Goal: Task Accomplishment & Management: Manage account settings

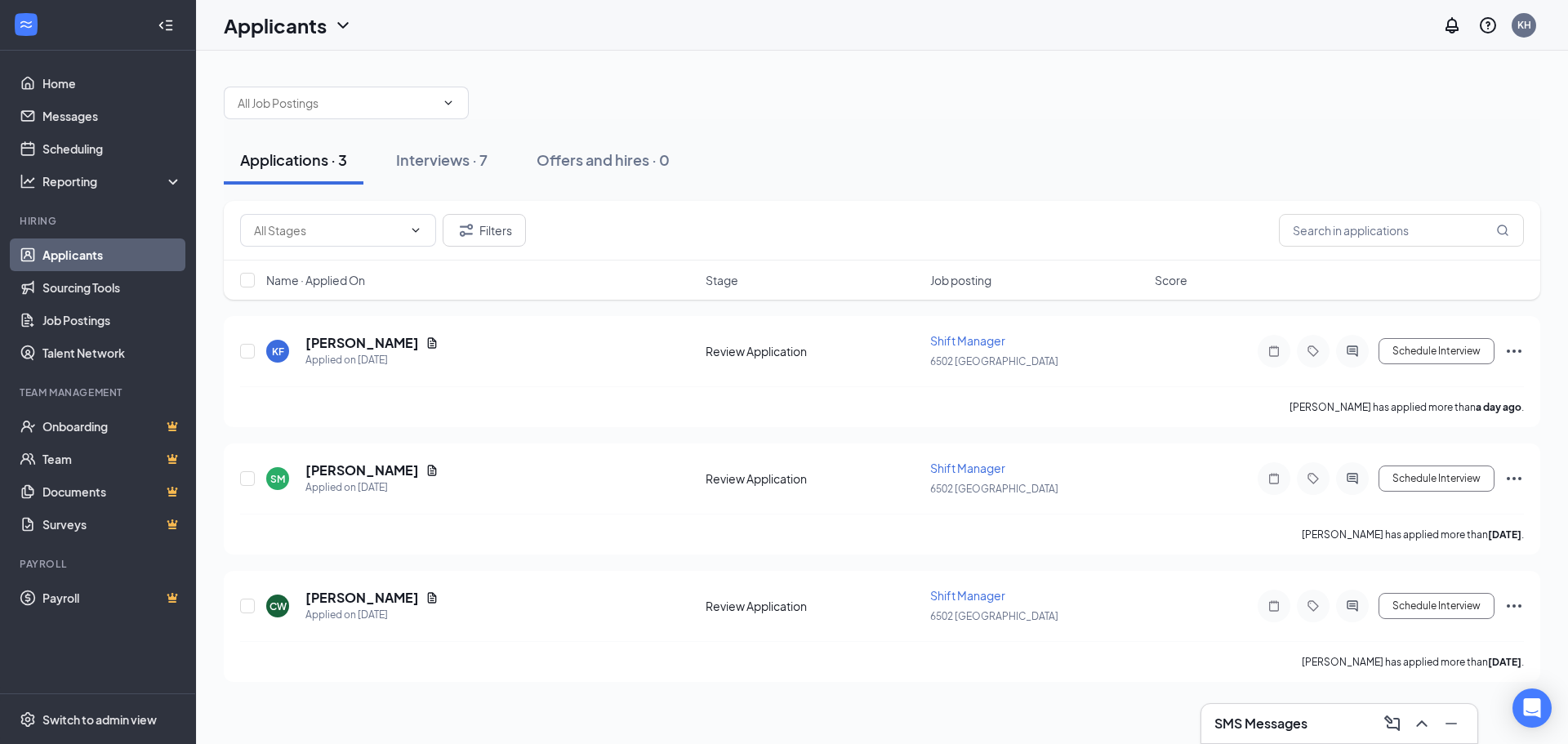
click at [394, 168] on button "Interviews · 7" at bounding box center [441, 160] width 124 height 49
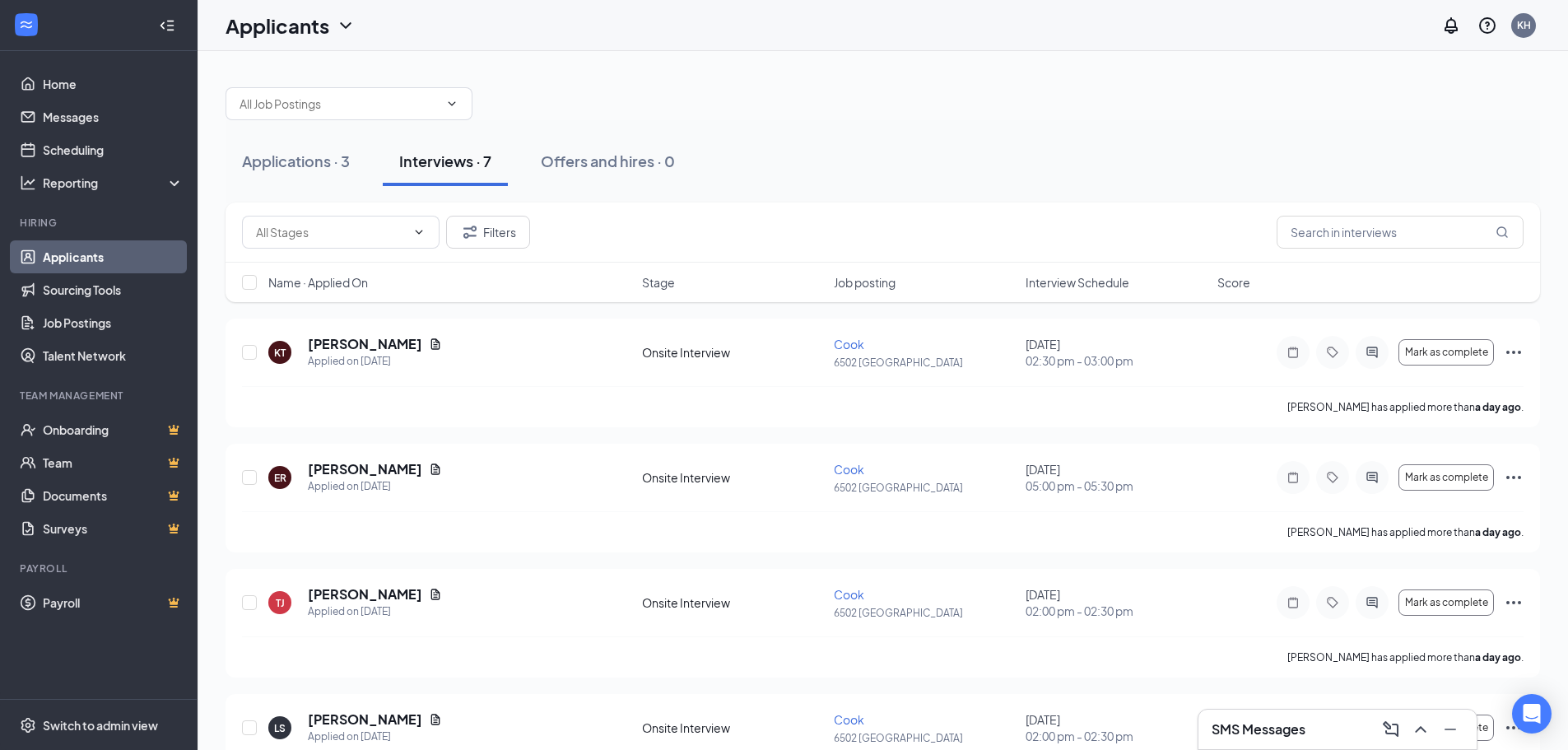
click at [1108, 280] on span "Interview Schedule" at bounding box center [1077, 282] width 103 height 16
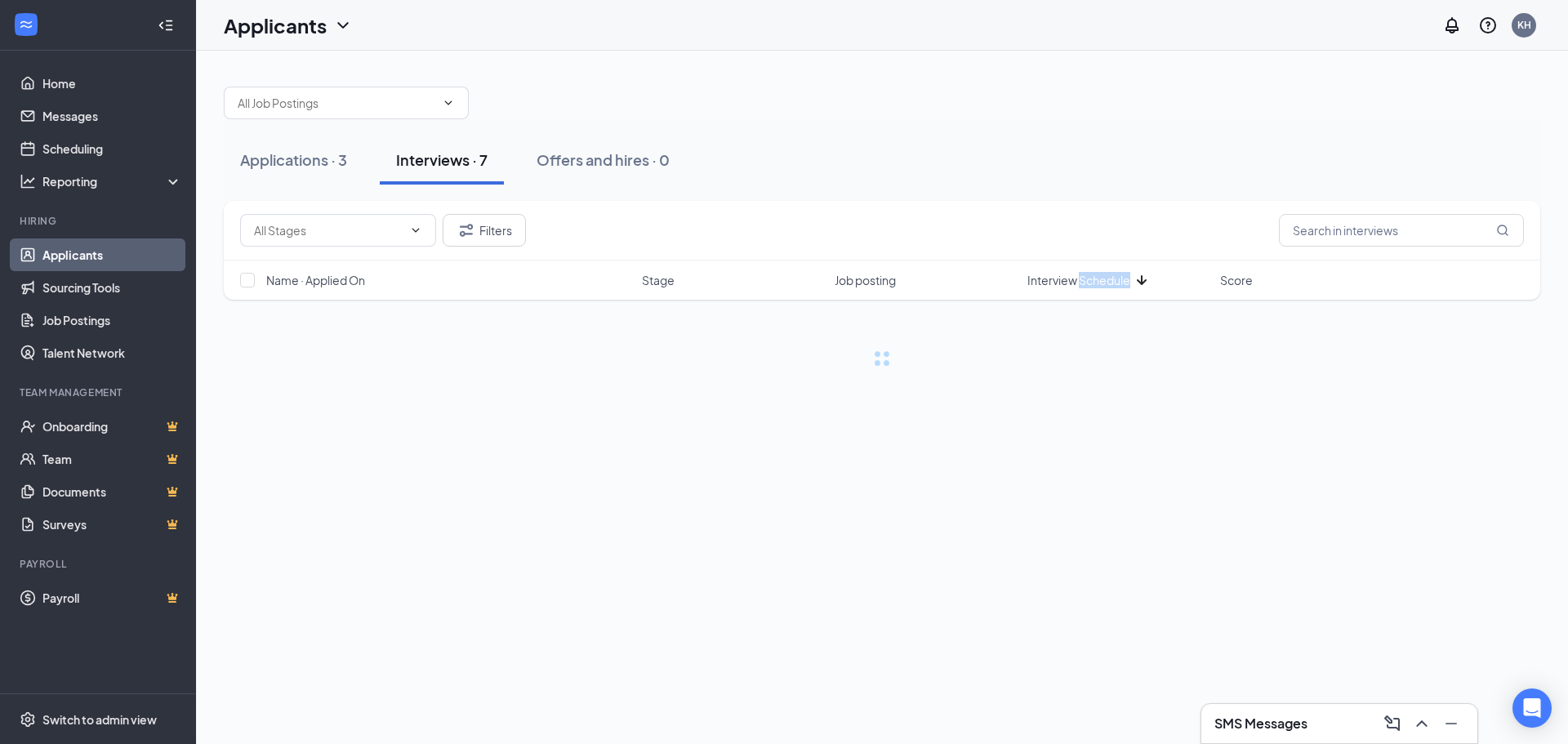
click at [1099, 278] on span "Interview Schedule" at bounding box center [1079, 280] width 103 height 16
click at [1045, 201] on div "Filters" at bounding box center [882, 231] width 1317 height 60
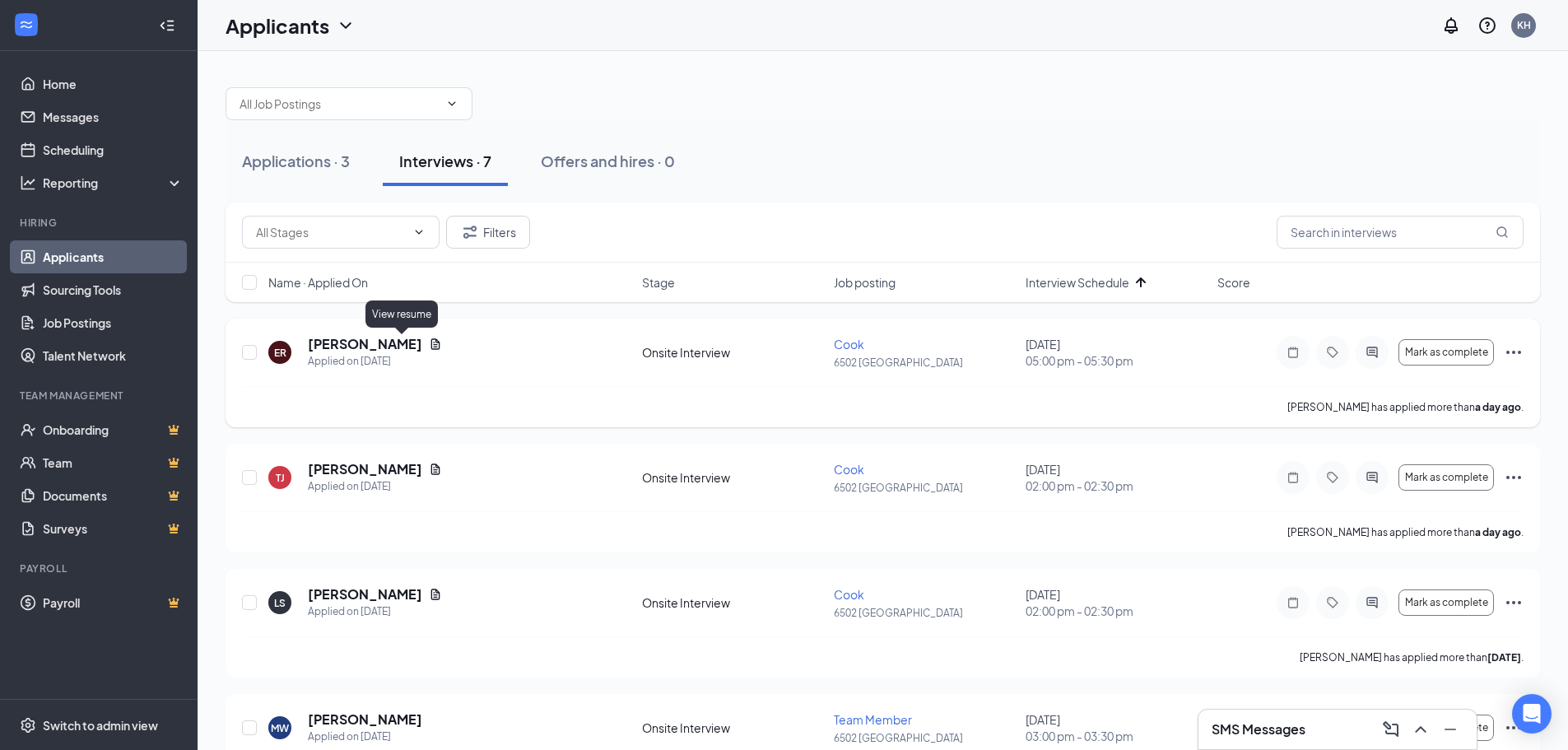
click at [429, 346] on icon "Document" at bounding box center [435, 344] width 13 height 13
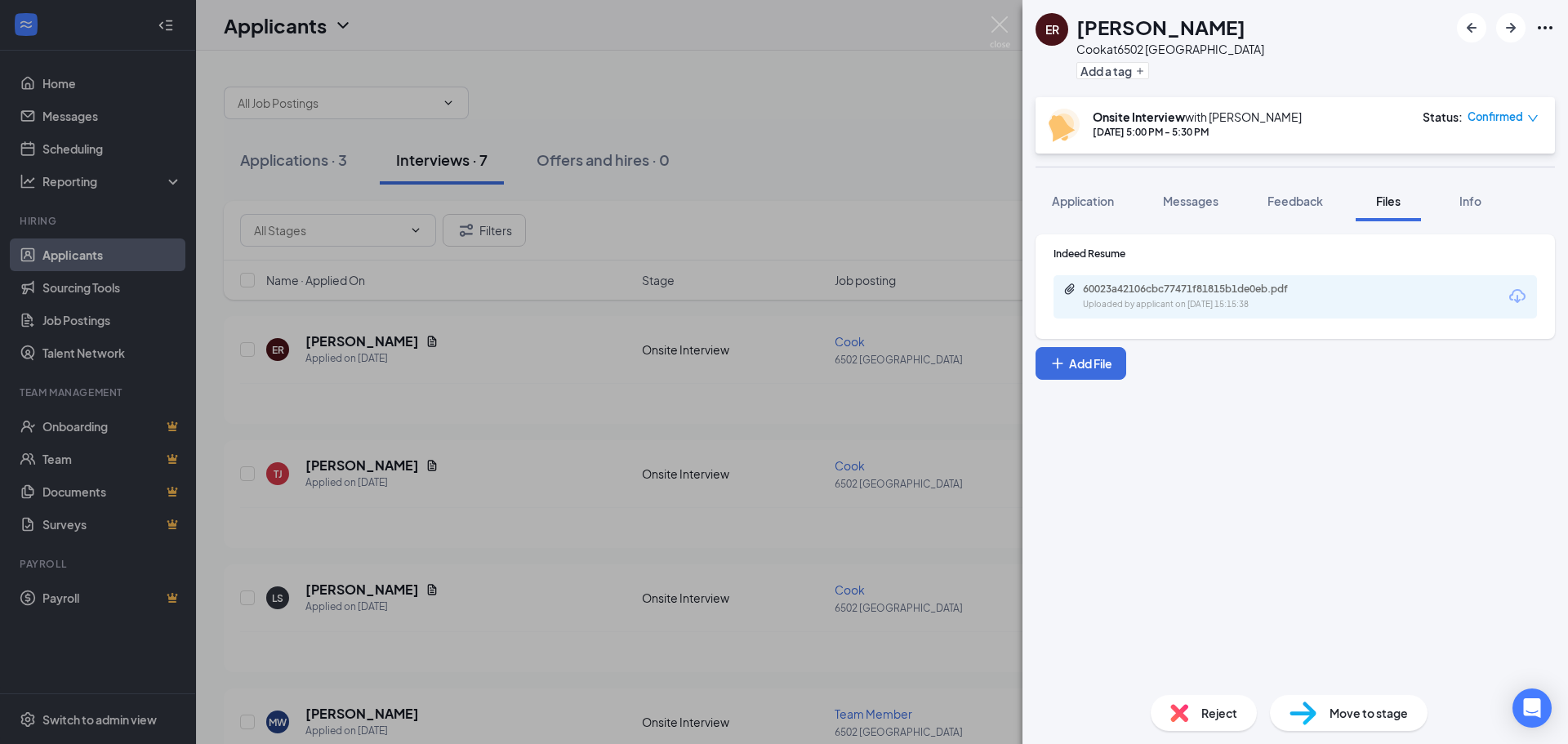
click at [1209, 291] on div "60023a42106cbc77471f81815b1de0eb.pdf" at bounding box center [1197, 289] width 228 height 13
click at [539, 426] on div "ER [PERSON_NAME] at 6502 [GEOGRAPHIC_DATA] Add a tag Onsite Interview with [PER…" at bounding box center [784, 372] width 1568 height 744
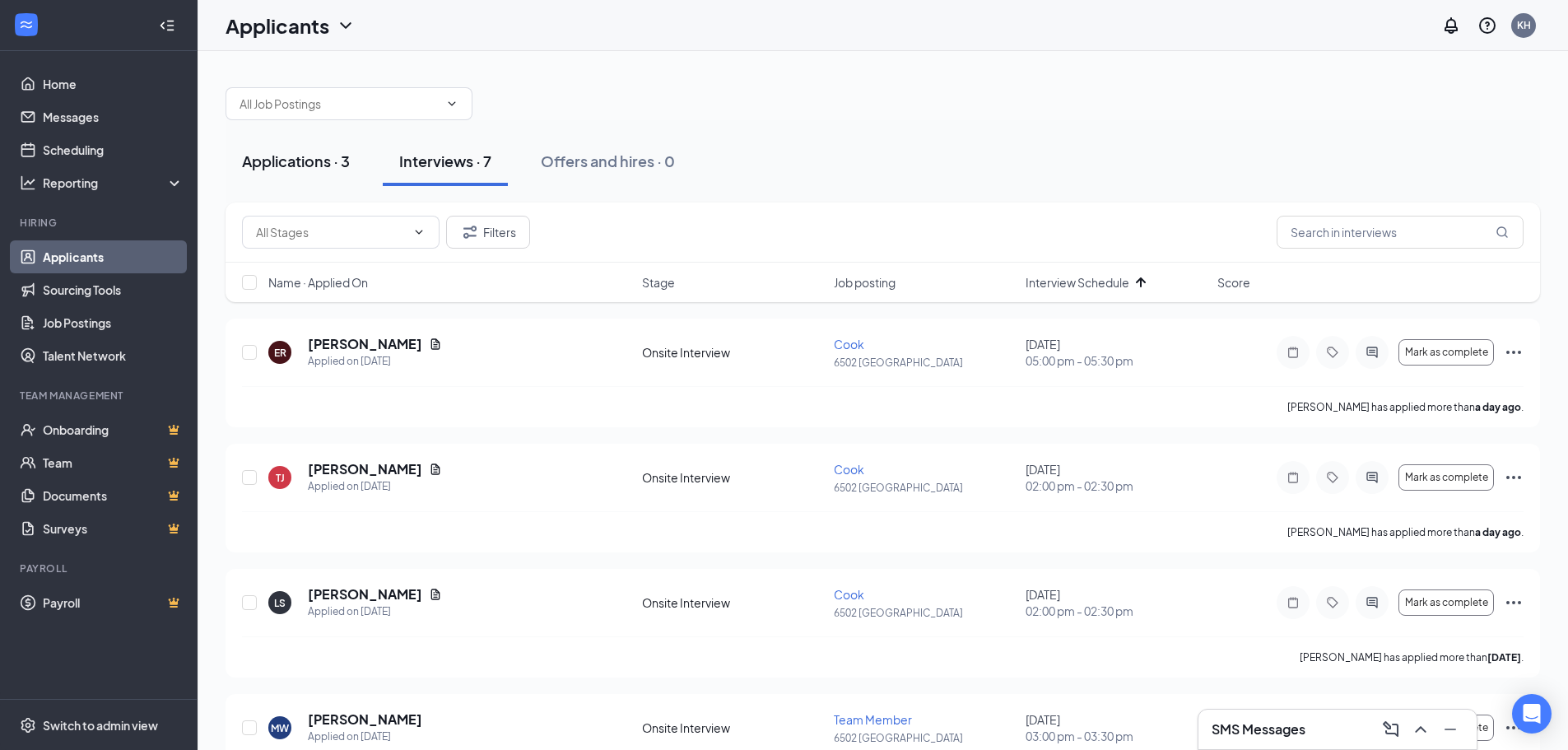
click at [319, 173] on button "Applications · 3" at bounding box center [296, 161] width 140 height 49
